Goal: Information Seeking & Learning: Learn about a topic

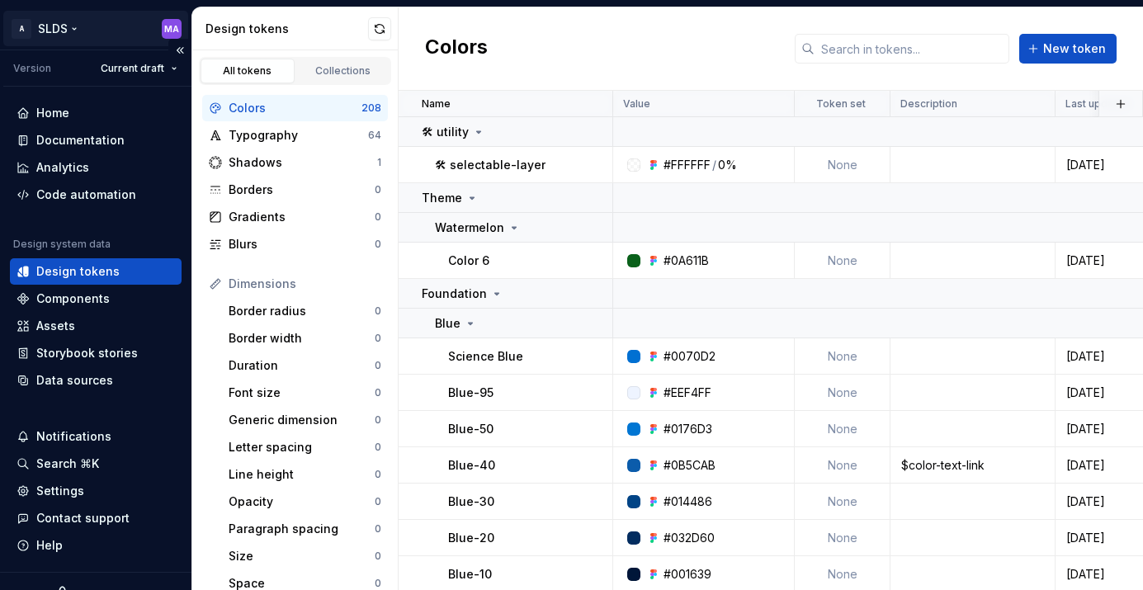
click at [78, 27] on html "A SLDS MA Version Current draft Home Documentation Analytics Code automation De…" at bounding box center [571, 295] width 1143 height 590
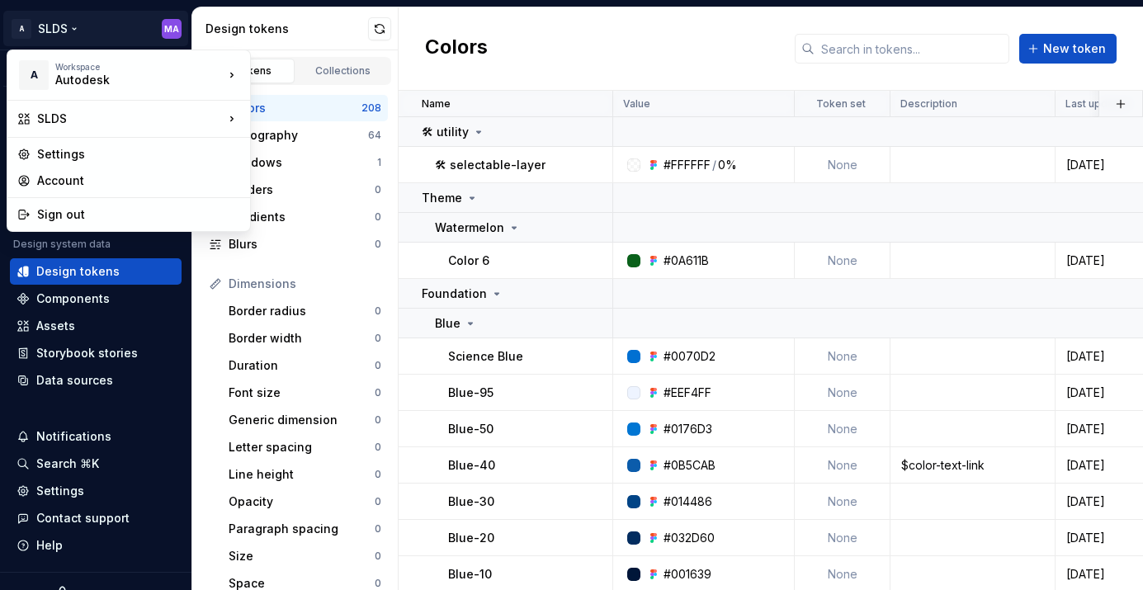
click at [95, 17] on html "A SLDS MA Version Current draft Home Documentation Analytics Code automation De…" at bounding box center [571, 295] width 1143 height 590
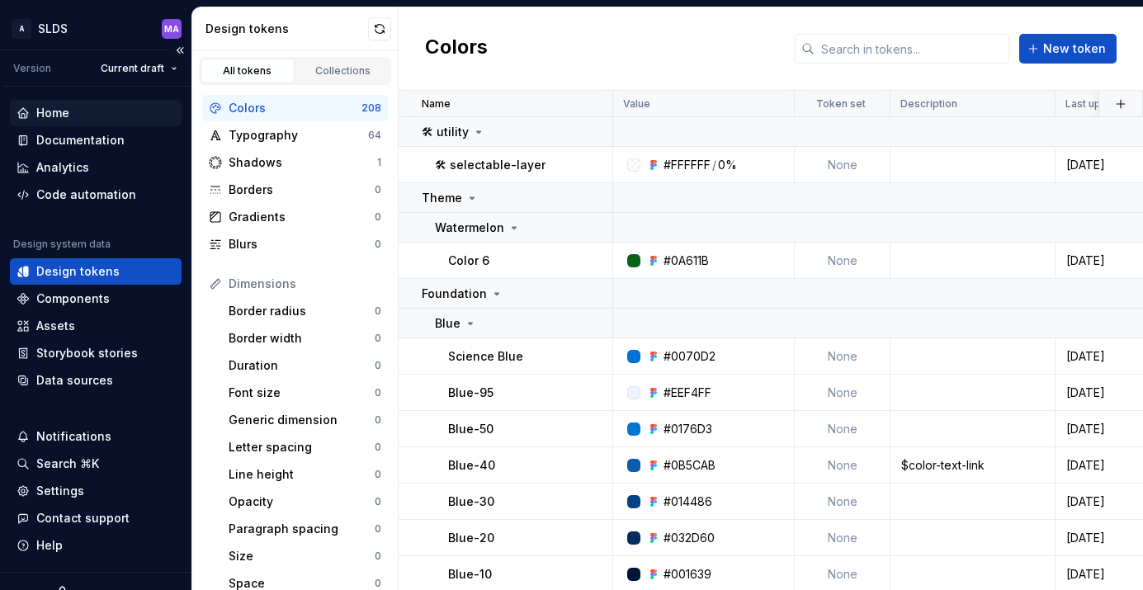
click at [54, 114] on div "Home" at bounding box center [52, 113] width 33 height 17
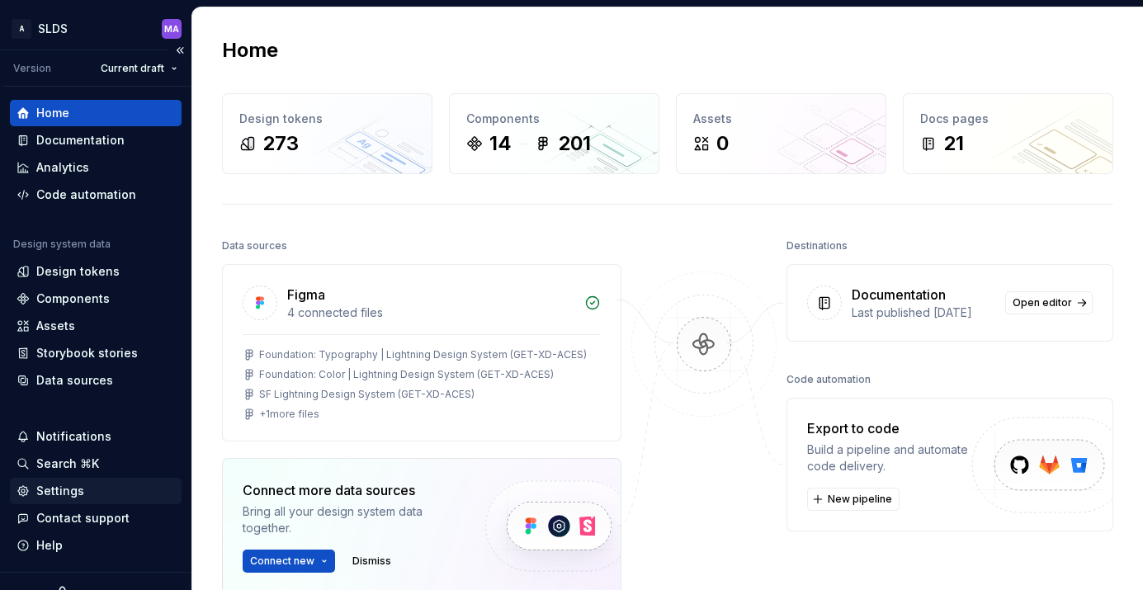
click at [69, 486] on div "Settings" at bounding box center [60, 491] width 48 height 17
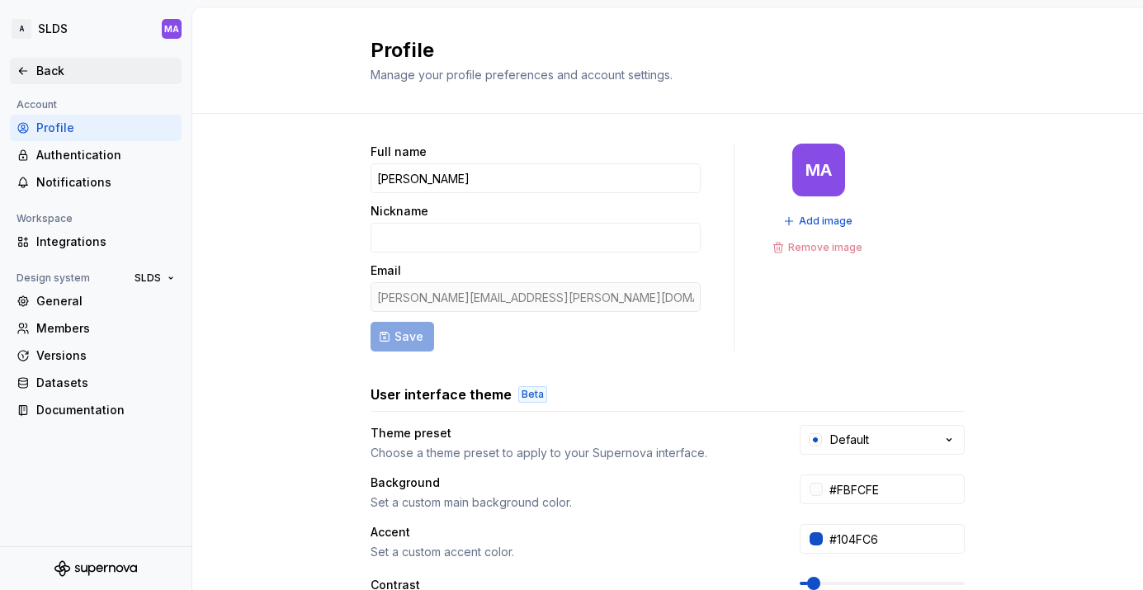
click at [28, 74] on icon at bounding box center [23, 70] width 13 height 13
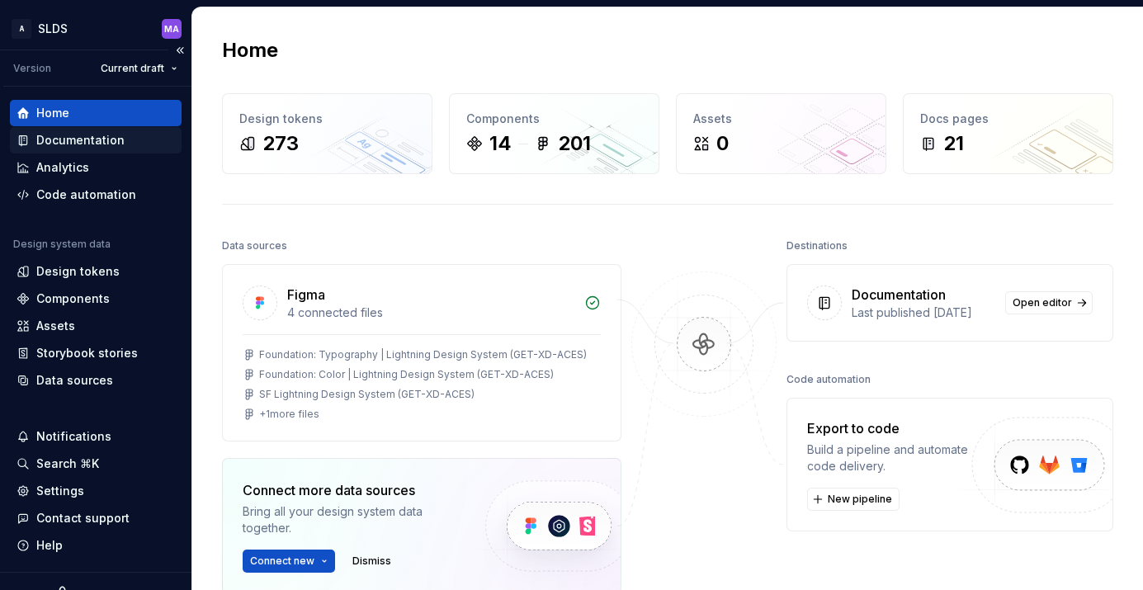
click at [67, 135] on div "Documentation" at bounding box center [80, 140] width 88 height 17
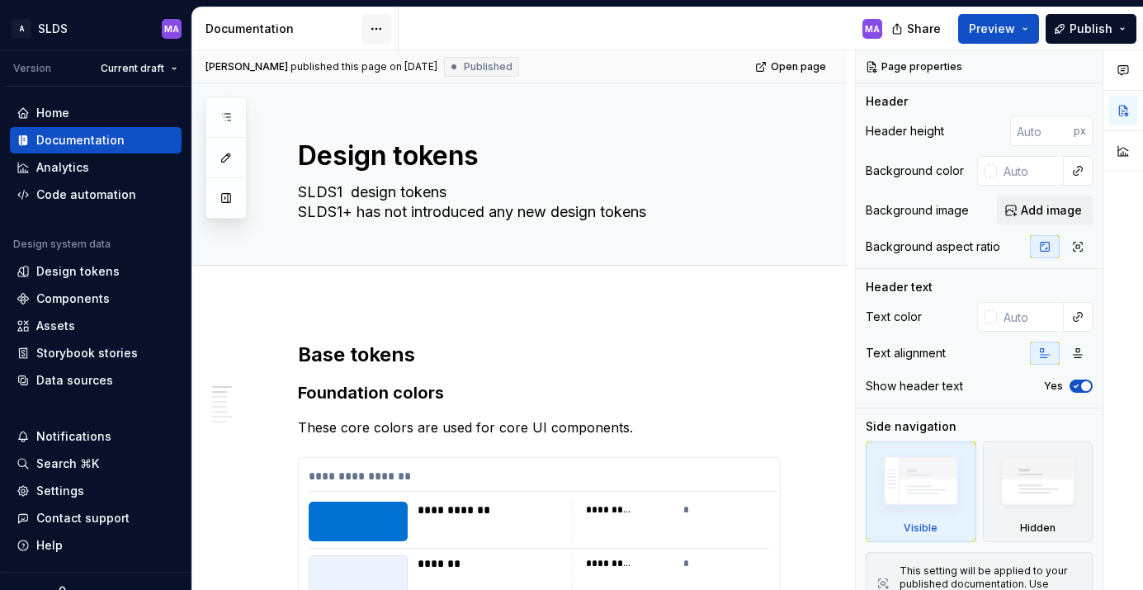
click at [374, 26] on html "A SLDS MA Version Current draft Home Documentation Analytics Code automation De…" at bounding box center [571, 295] width 1143 height 590
click at [589, 23] on html "A SLDS MA Version Current draft Home Documentation Analytics Code automation De…" at bounding box center [571, 295] width 1143 height 590
type textarea "*"
